Goal: Transaction & Acquisition: Purchase product/service

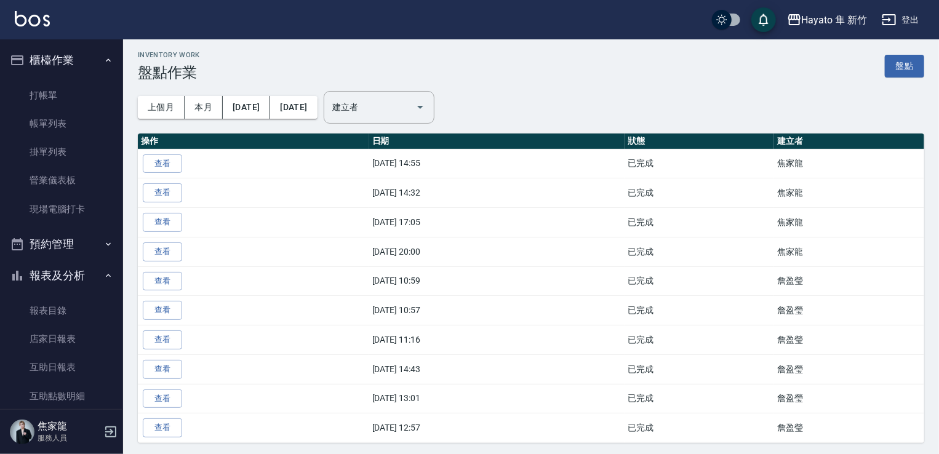
scroll to position [420, 0]
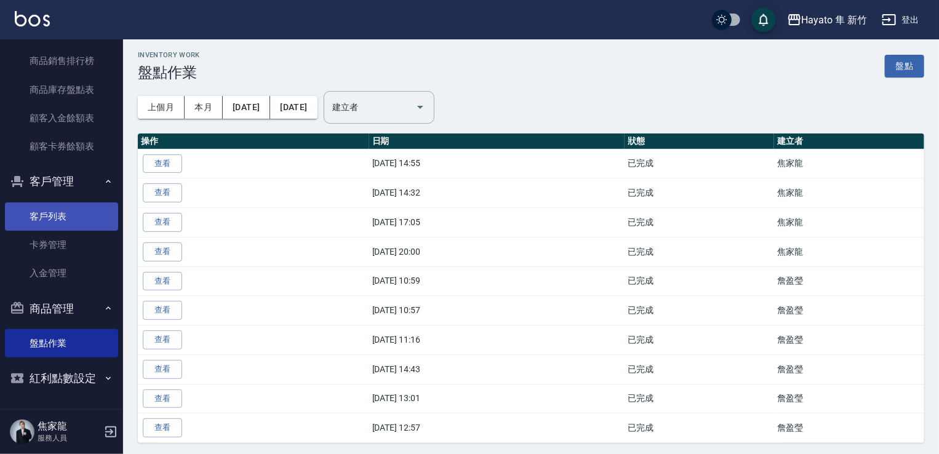
click at [67, 212] on link "客戶列表" at bounding box center [61, 217] width 113 height 28
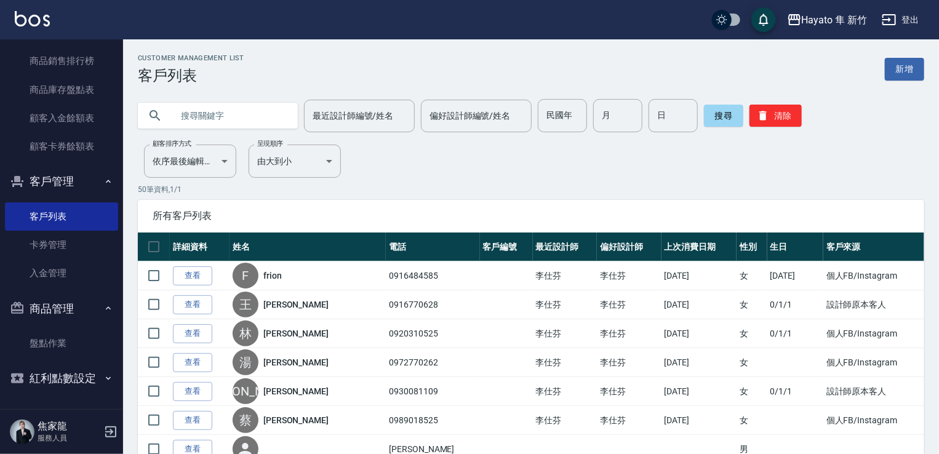
click at [199, 103] on input "text" at bounding box center [230, 115] width 116 height 33
type input "[PERSON_NAME]"
click at [709, 127] on div "搜尋 清除" at bounding box center [753, 115] width 98 height 33
click at [738, 107] on button "搜尋" at bounding box center [723, 116] width 39 height 22
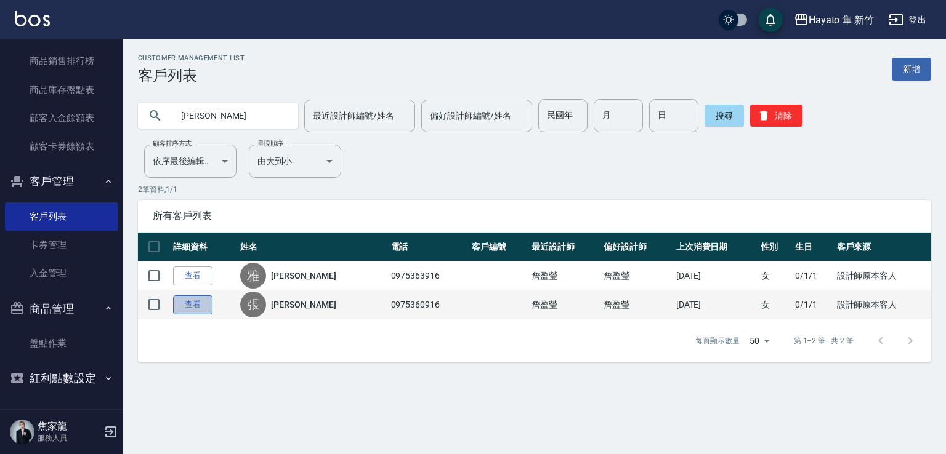
click at [195, 304] on link "查看" at bounding box center [192, 305] width 39 height 19
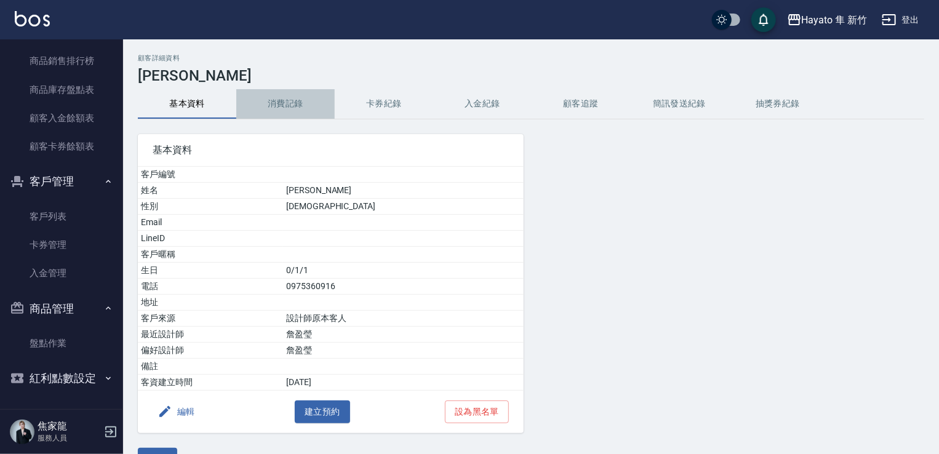
click at [293, 111] on button "消費記錄" at bounding box center [285, 104] width 99 height 30
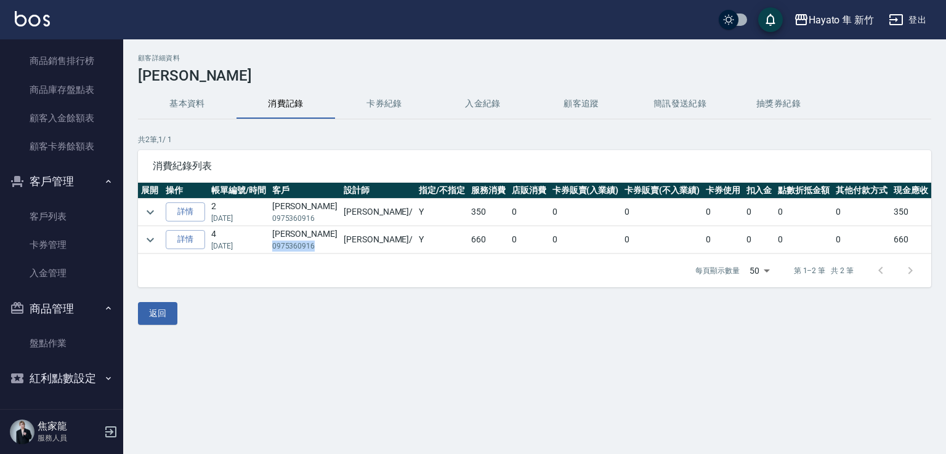
drag, startPoint x: 321, startPoint y: 242, endPoint x: 278, endPoint y: 240, distance: 43.1
click at [278, 241] on p "0975360916" at bounding box center [304, 246] width 65 height 11
copy p "0975360916"
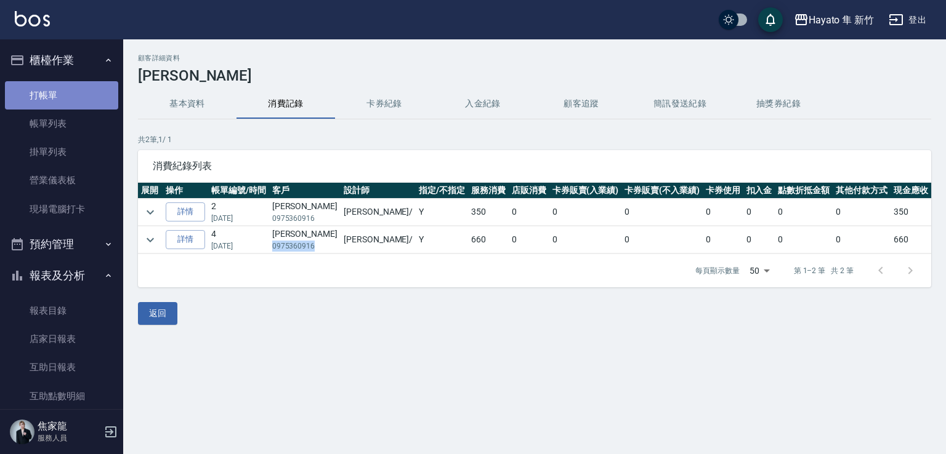
click at [76, 97] on link "打帳單" at bounding box center [61, 95] width 113 height 28
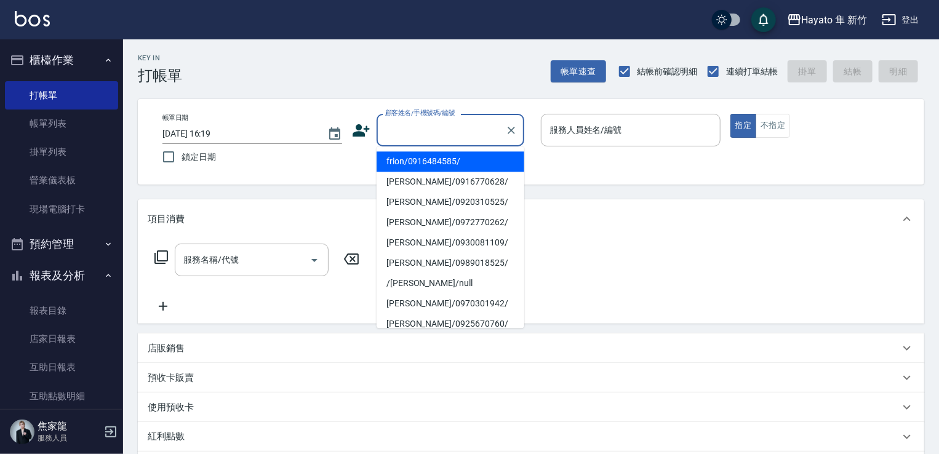
click at [428, 123] on input "顧客姓名/手機號碼/編號" at bounding box center [441, 130] width 118 height 22
drag, startPoint x: 428, startPoint y: 123, endPoint x: 436, endPoint y: 143, distance: 21.5
drag, startPoint x: 436, startPoint y: 143, endPoint x: 408, endPoint y: 126, distance: 33.4
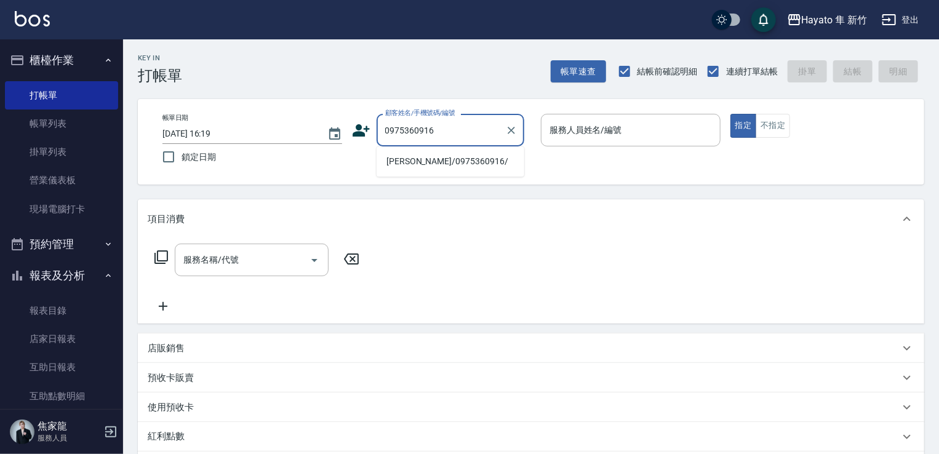
click at [408, 163] on li "[PERSON_NAME]/0975360916/" at bounding box center [451, 161] width 148 height 20
type input "[PERSON_NAME]/0975360916/"
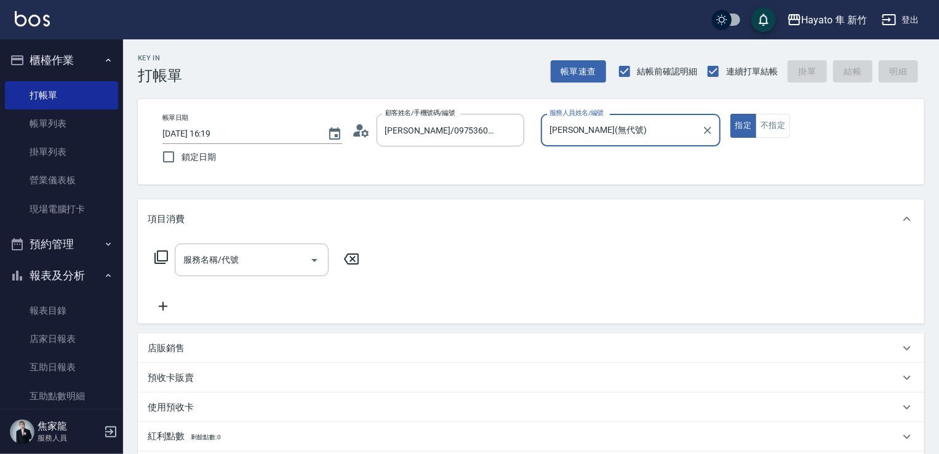
type input "[PERSON_NAME](無代號)"
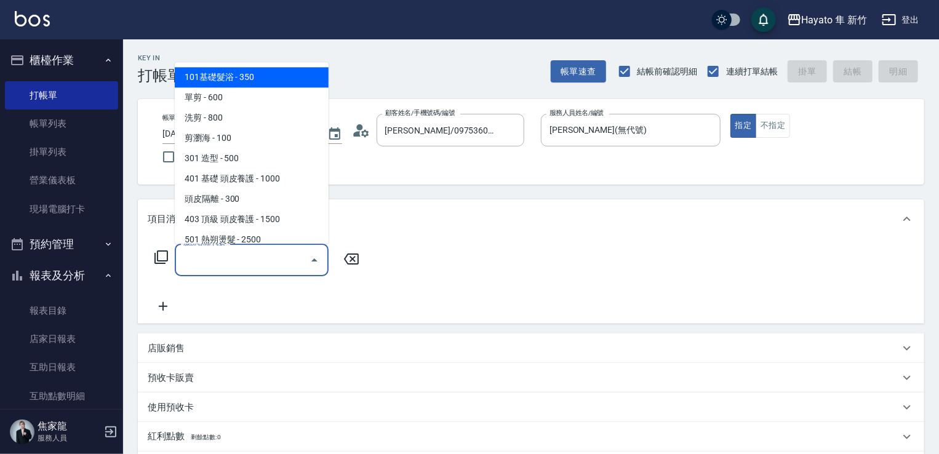
click at [247, 268] on input "服務名稱/代號" at bounding box center [242, 260] width 124 height 22
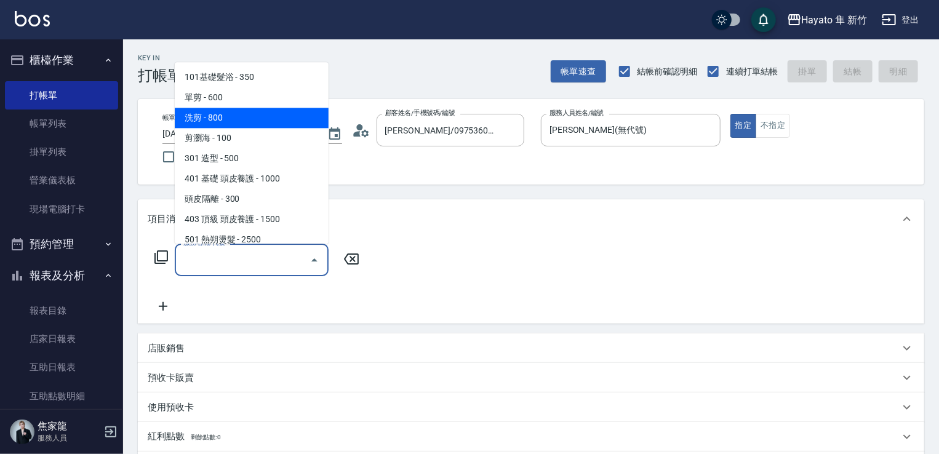
click at [292, 114] on span "洗剪 - 800" at bounding box center [252, 118] width 154 height 20
type input "洗剪(201)"
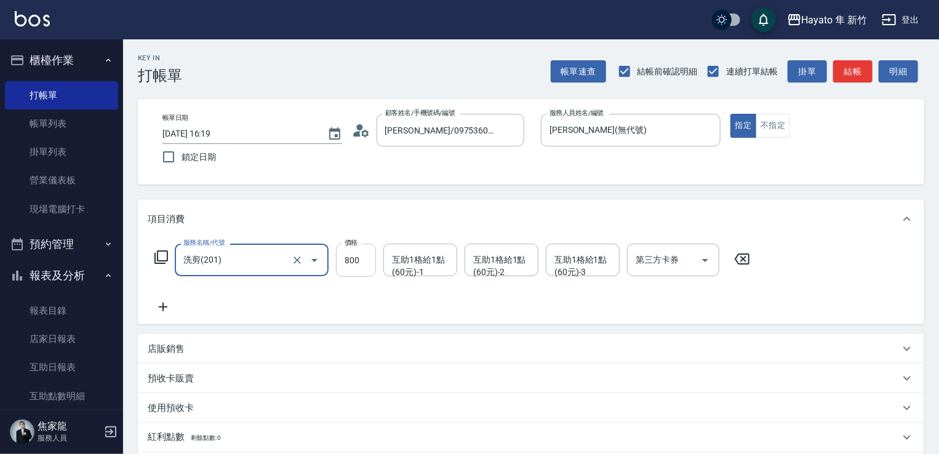
click at [367, 263] on input "800" at bounding box center [356, 260] width 40 height 33
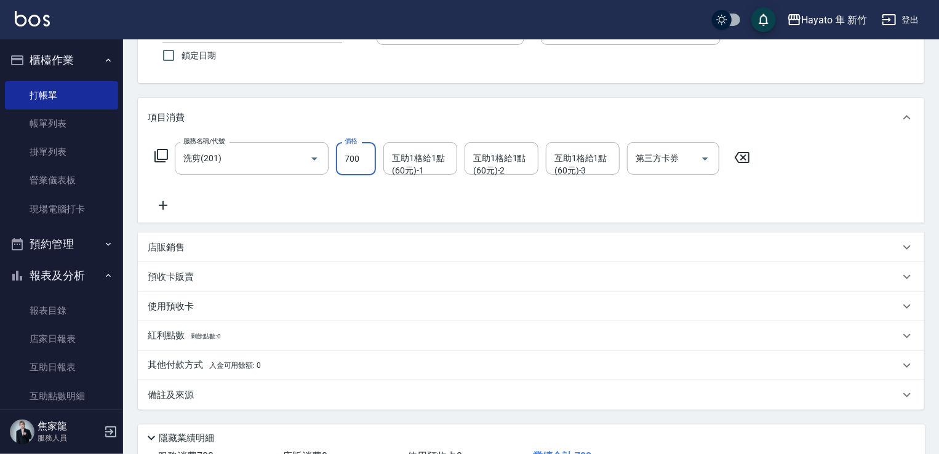
scroll to position [195, 0]
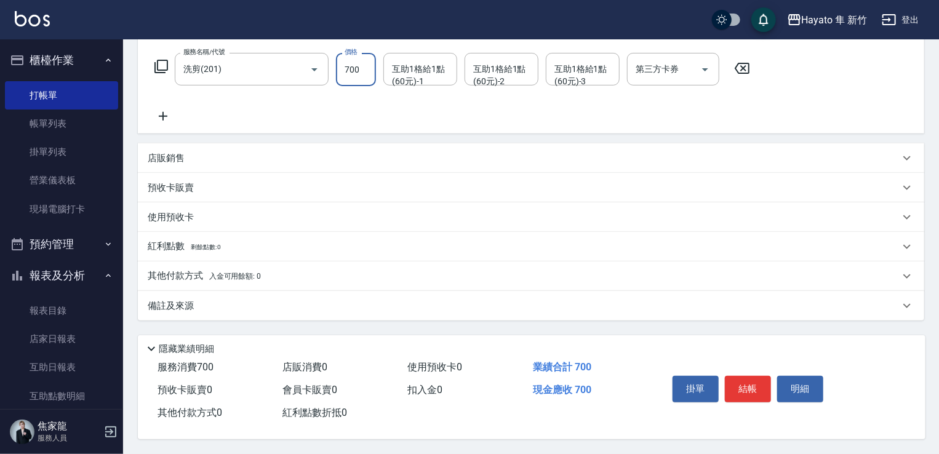
type input "700"
click at [223, 300] on div "備註及來源" at bounding box center [524, 306] width 752 height 13
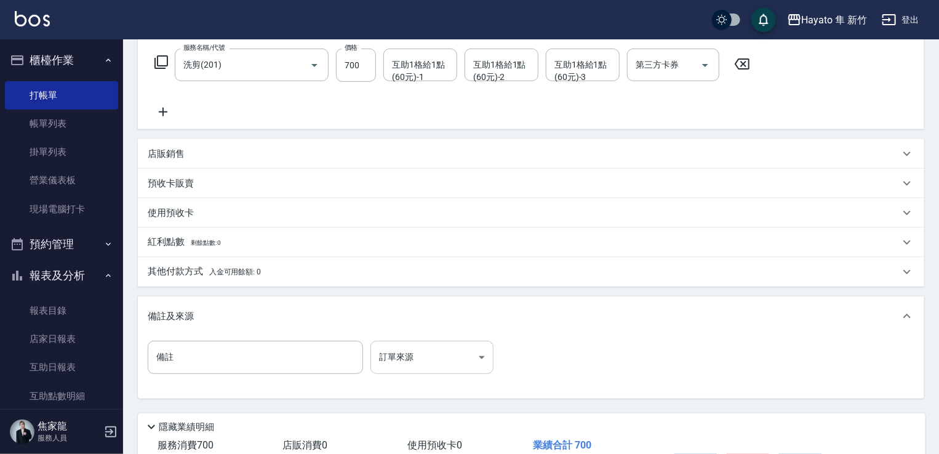
click at [423, 357] on body "Hayato 隼 新竹 登出 櫃檯作業 打帳單 帳單列表 掛單列表 營業儀表板 現場電腦打卡 預約管理 預約管理 報表及分析 報表目錄 店家日報表 互助日報表…" at bounding box center [469, 169] width 939 height 728
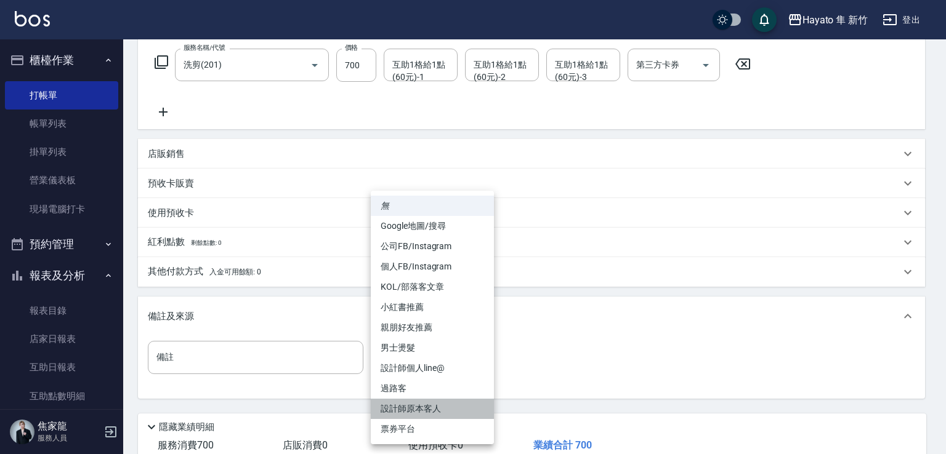
click at [422, 404] on li "設計師原本客人" at bounding box center [432, 409] width 123 height 20
type input "設計師原本客人"
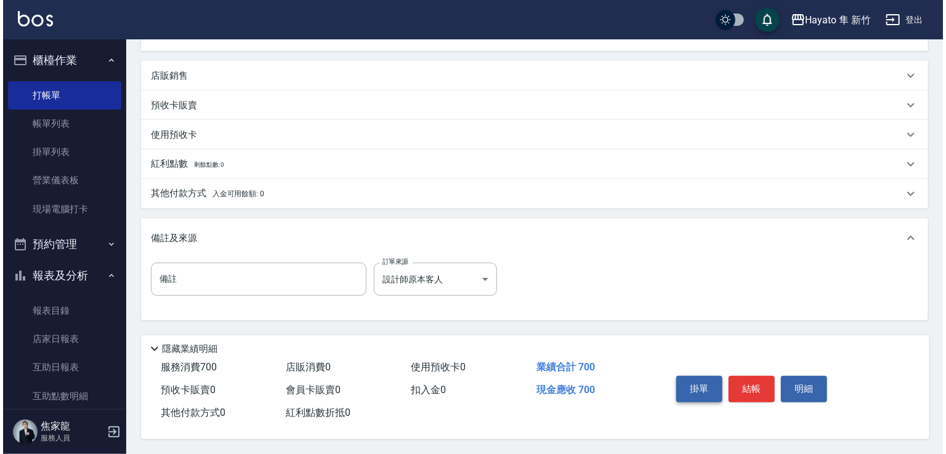
scroll to position [278, 0]
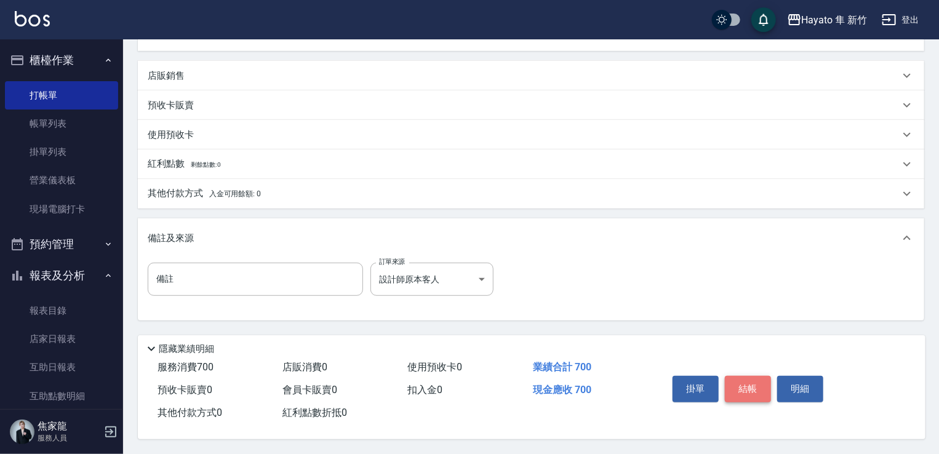
click at [741, 385] on button "結帳" at bounding box center [748, 389] width 46 height 26
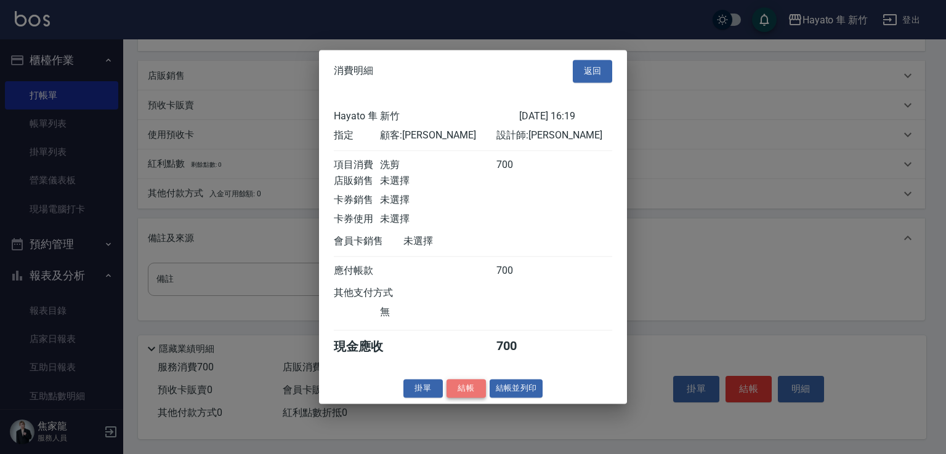
click at [452, 390] on button "結帳" at bounding box center [465, 388] width 39 height 19
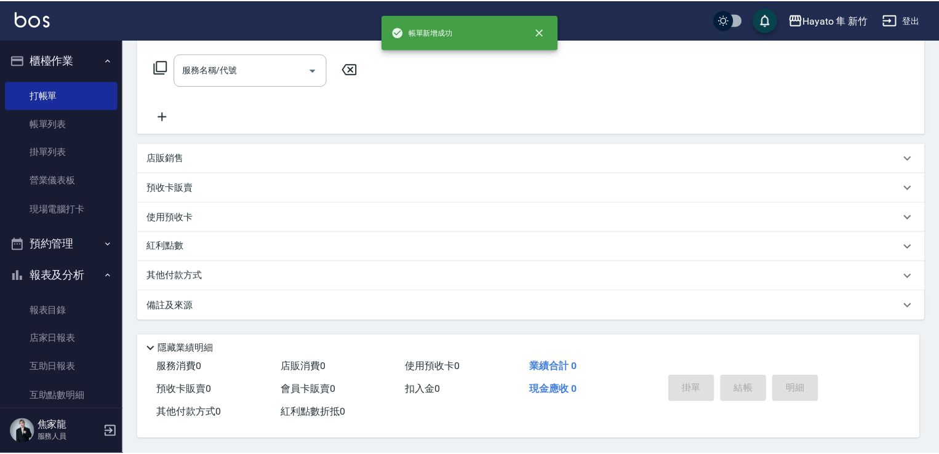
scroll to position [0, 0]
